Goal: Task Accomplishment & Management: Use online tool/utility

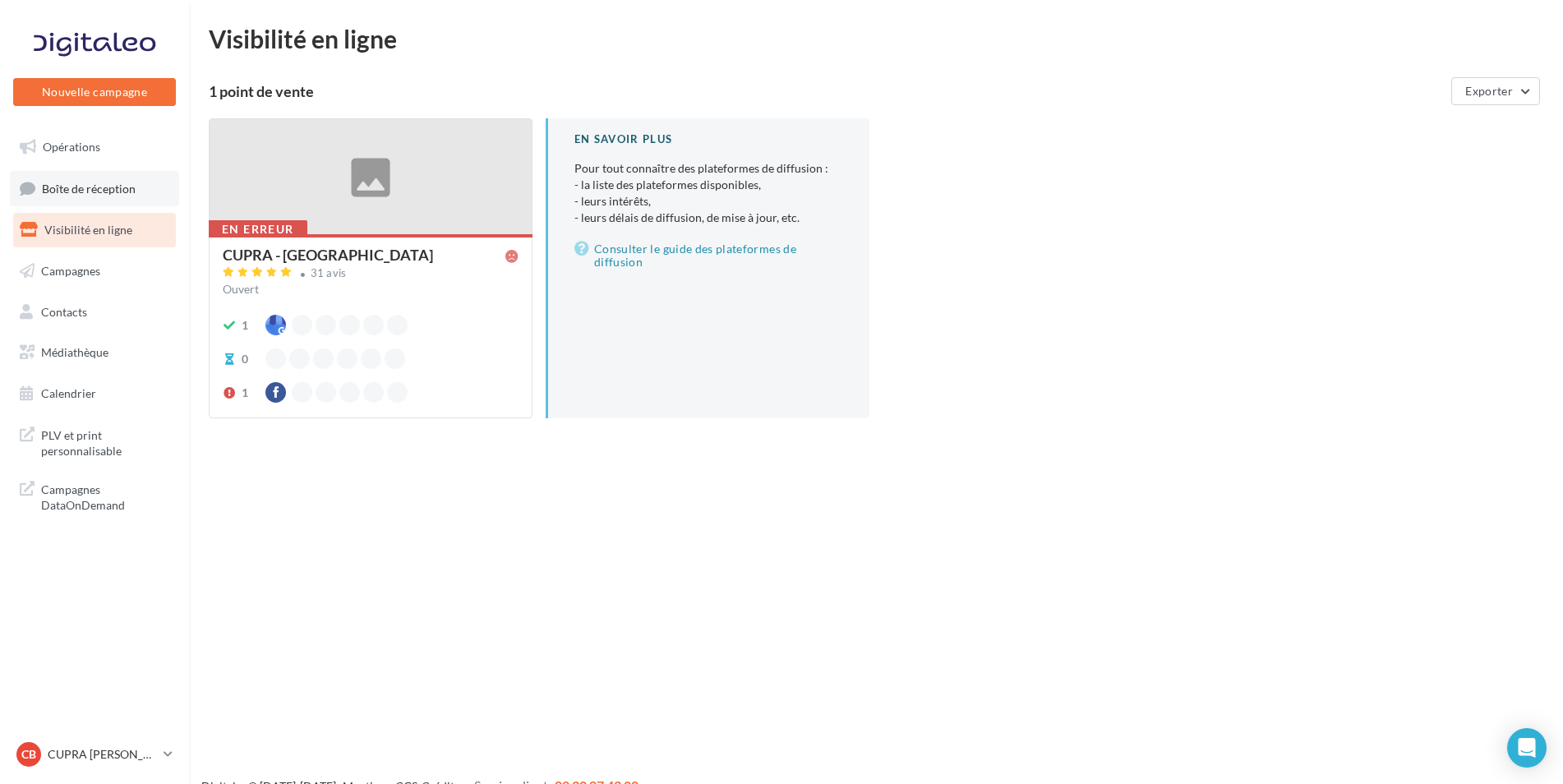
click at [103, 180] on link "Boîte de réception" at bounding box center [94, 188] width 169 height 35
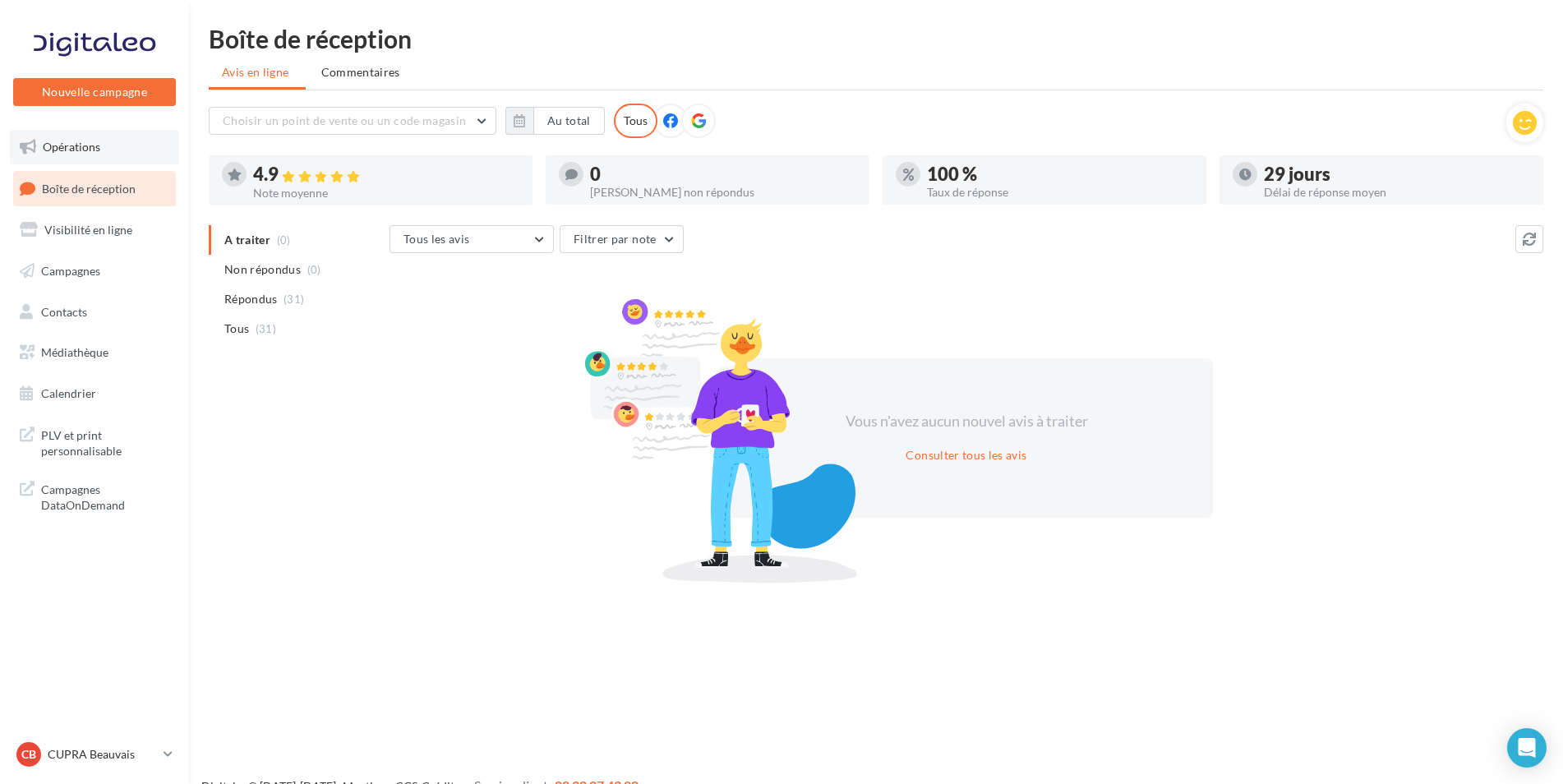
click at [94, 140] on span "Opérations" at bounding box center [72, 147] width 58 height 14
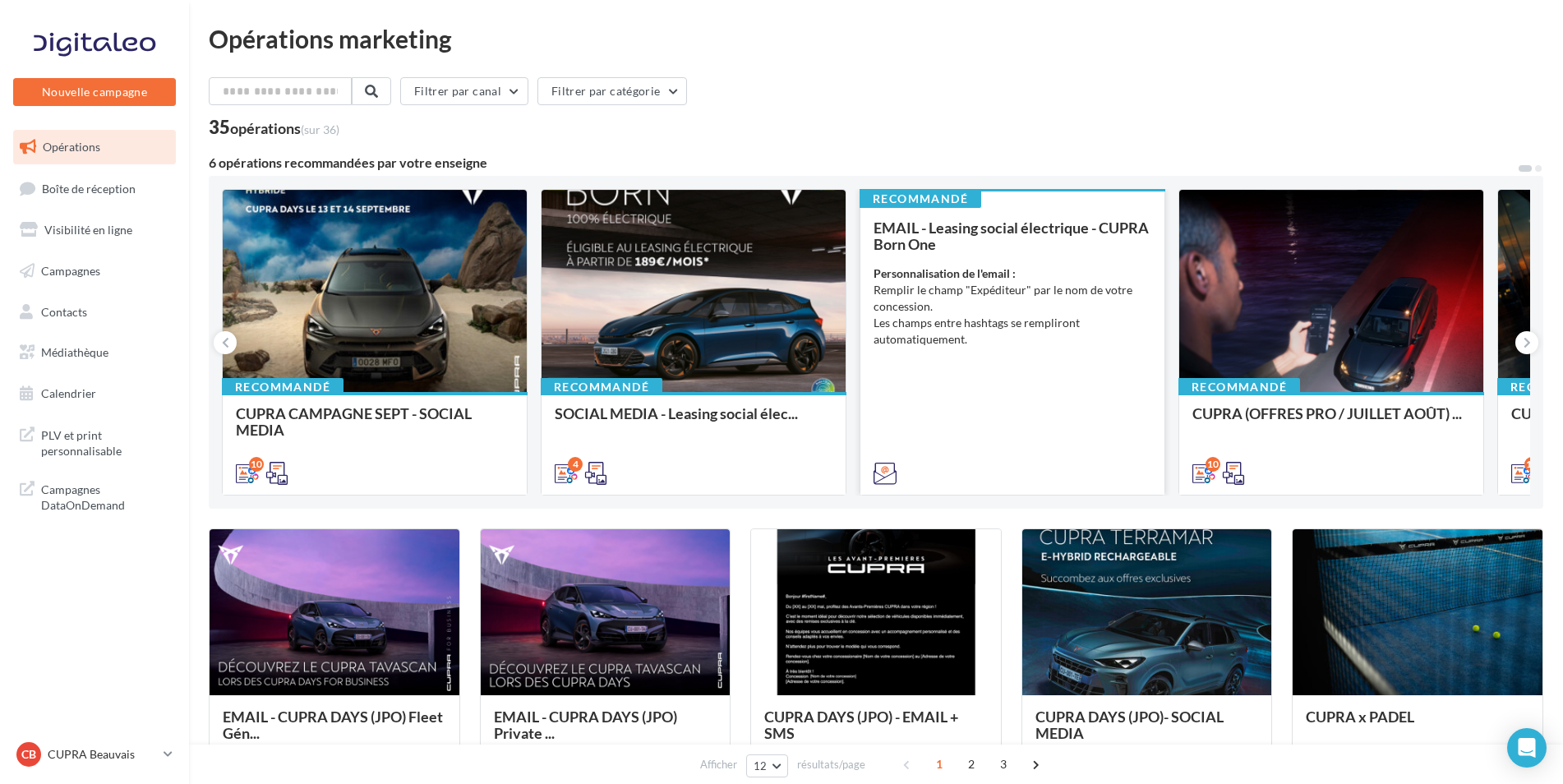
click at [939, 245] on div "EMAIL - Leasing social électrique - CUPRA Born One" at bounding box center [1012, 236] width 278 height 33
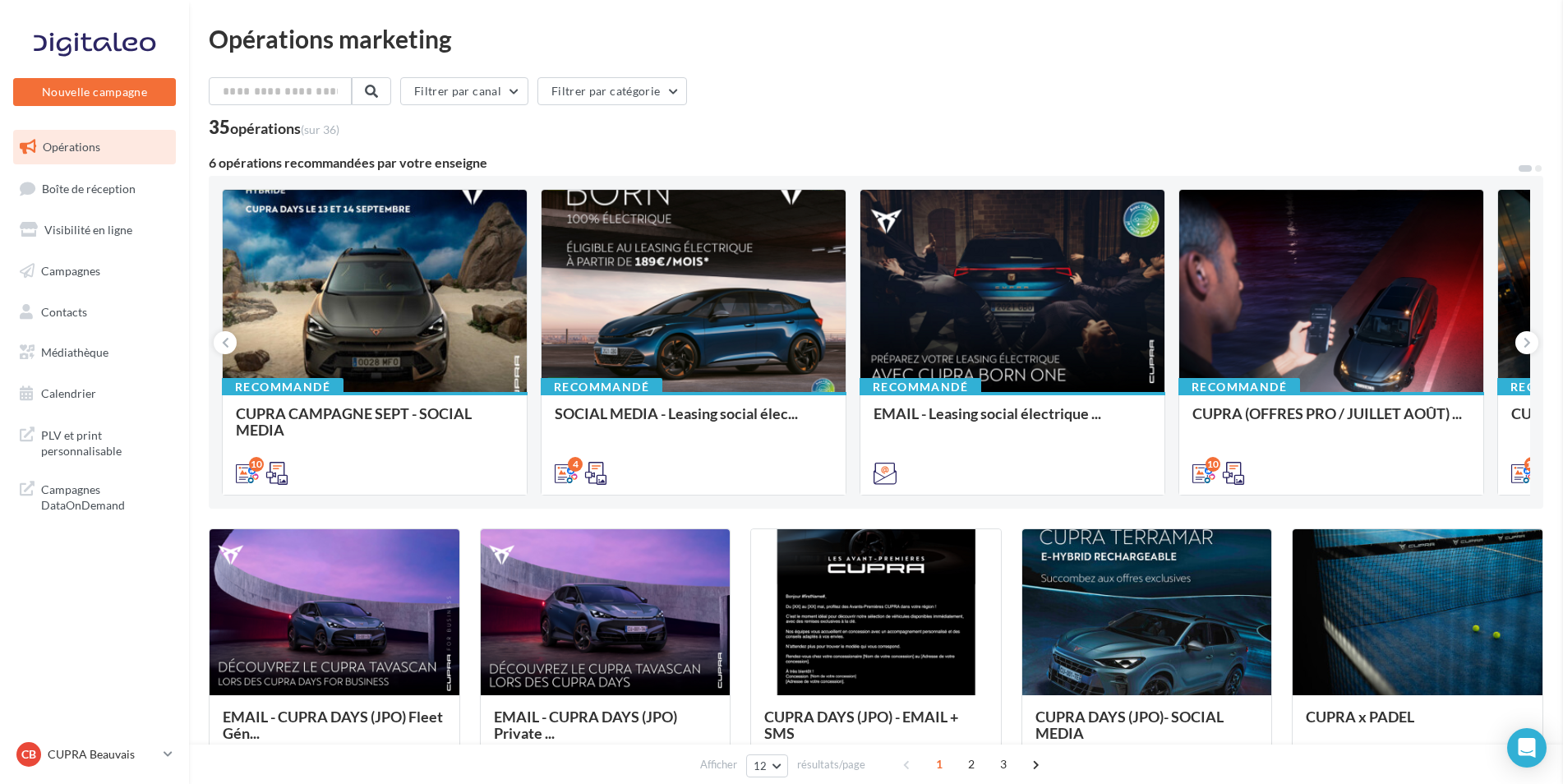
click at [151, 750] on p "CUPRA Beauvais" at bounding box center [102, 754] width 109 height 16
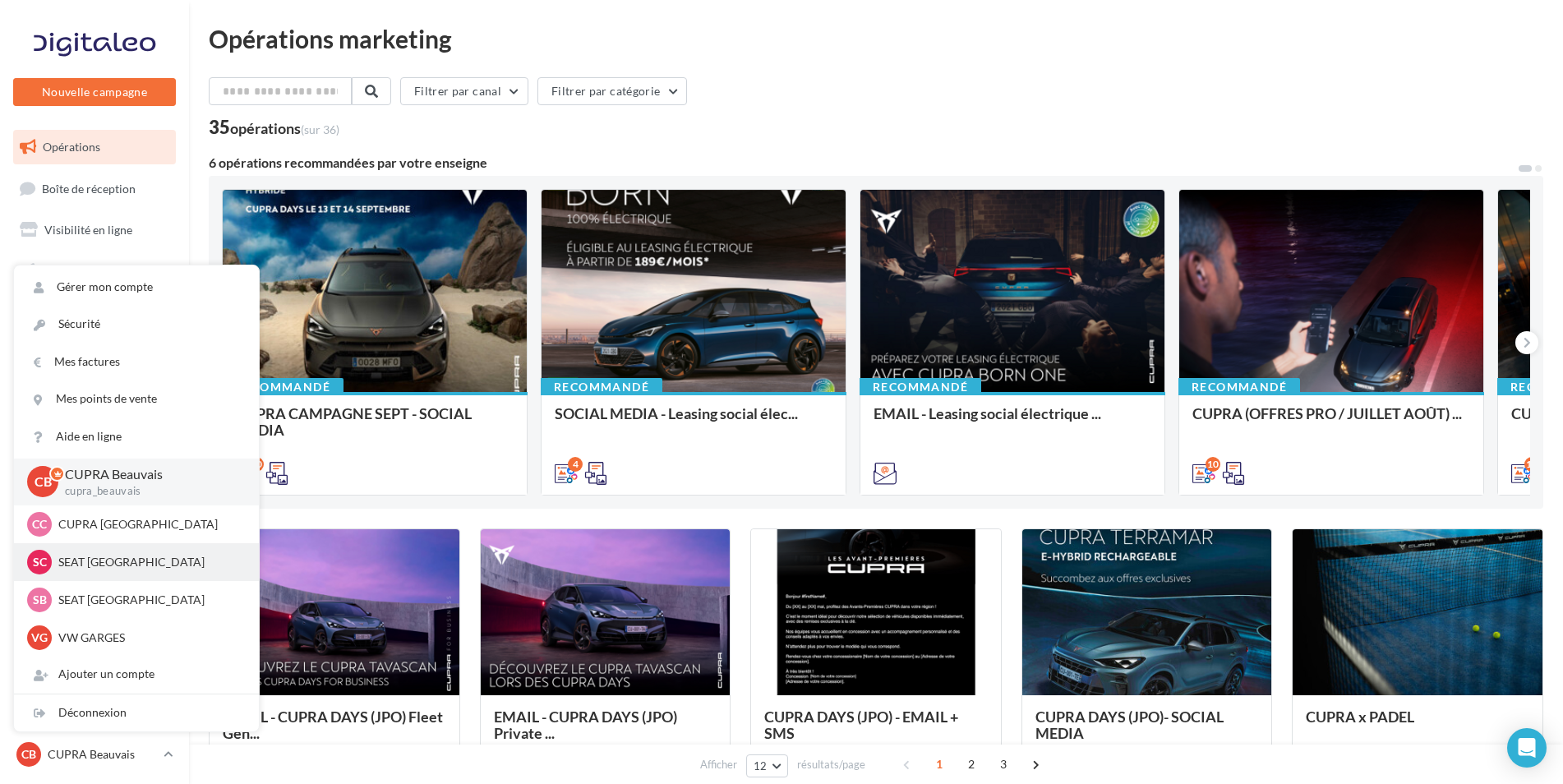
click at [130, 567] on p "SEAT [GEOGRAPHIC_DATA]" at bounding box center [148, 561] width 181 height 16
